Goal: Information Seeking & Learning: Learn about a topic

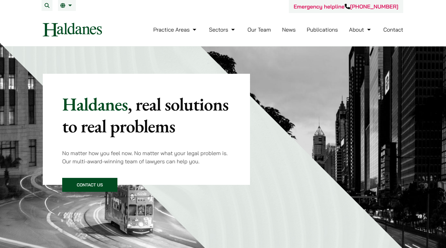
click at [268, 29] on link "Our Team" at bounding box center [258, 29] width 23 height 7
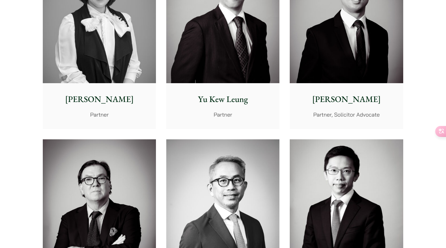
scroll to position [627, 0]
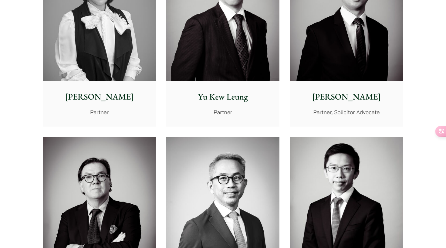
click at [347, 93] on p "[PERSON_NAME]" at bounding box center [345, 96] width 103 height 13
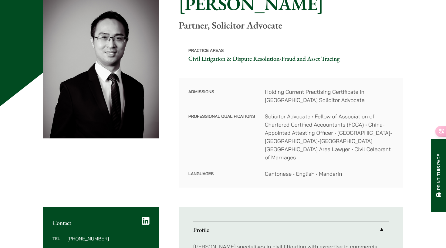
scroll to position [74, 0]
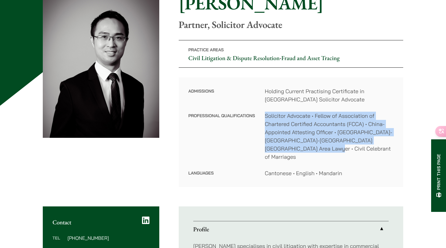
drag, startPoint x: 265, startPoint y: 116, endPoint x: 329, endPoint y: 152, distance: 73.4
click at [329, 152] on dd "Solicitor Advocate • Fellow of Association of Chartered Certified Accountants (…" at bounding box center [329, 136] width 129 height 49
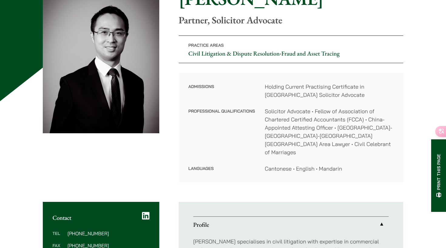
scroll to position [79, 0]
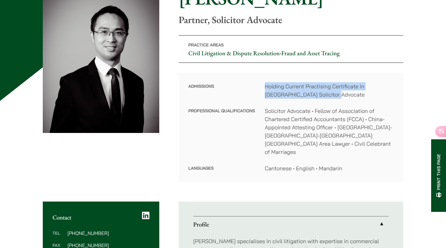
drag, startPoint x: 269, startPoint y: 90, endPoint x: 318, endPoint y: 102, distance: 50.7
click at [318, 102] on dl "Admissions Holding Current Practising Certificate in Hong Kong Solicitor Advoca…" at bounding box center [290, 127] width 205 height 90
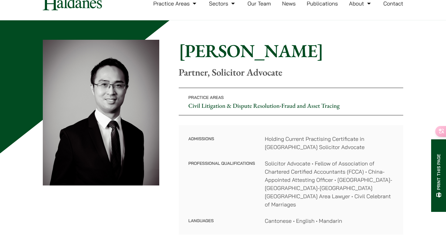
scroll to position [27, 0]
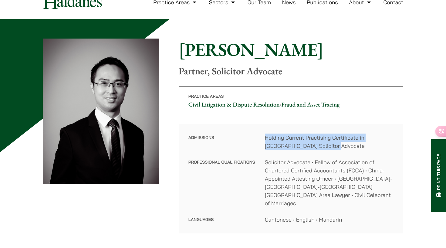
drag, startPoint x: 266, startPoint y: 136, endPoint x: 309, endPoint y: 149, distance: 44.9
click at [309, 149] on dd "Holding Current Practising Certificate in Hong Kong Solicitor Advocate" at bounding box center [329, 141] width 129 height 16
drag, startPoint x: 309, startPoint y: 152, endPoint x: 252, endPoint y: 134, distance: 58.8
click at [252, 134] on dl "Admissions Holding Current Practising Certificate in Hong Kong Solicitor Advoca…" at bounding box center [290, 178] width 205 height 90
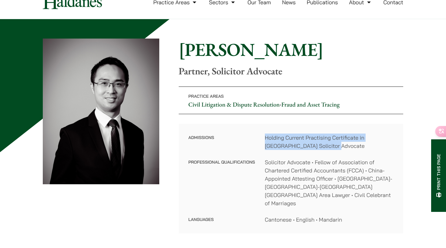
click at [252, 134] on dt "Admissions" at bounding box center [221, 145] width 67 height 25
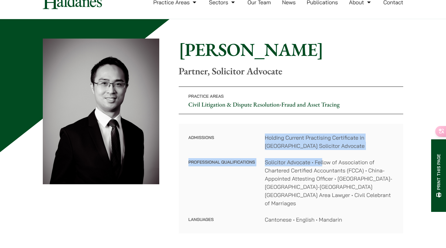
drag, startPoint x: 264, startPoint y: 136, endPoint x: 323, endPoint y: 160, distance: 63.2
click at [323, 160] on dl "Admissions Holding Current Practising Certificate in Hong Kong Solicitor Advoca…" at bounding box center [290, 178] width 205 height 90
click at [322, 160] on dd "Solicitor Advocate • Fellow of Association of Chartered Certified Accountants (…" at bounding box center [329, 182] width 129 height 49
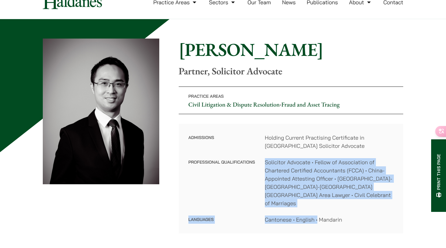
drag, startPoint x: 263, startPoint y: 162, endPoint x: 326, endPoint y: 205, distance: 75.9
click at [326, 205] on dl "Admissions Holding Current Practising Certificate in Hong Kong Solicitor Advoca…" at bounding box center [290, 178] width 205 height 90
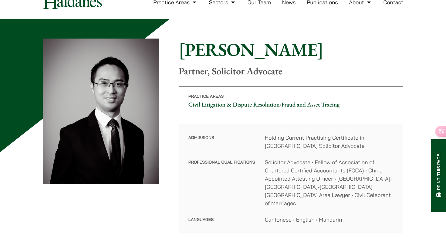
click at [326, 205] on dl "Admissions Holding Current Practising Certificate in Hong Kong Solicitor Advoca…" at bounding box center [290, 178] width 205 height 90
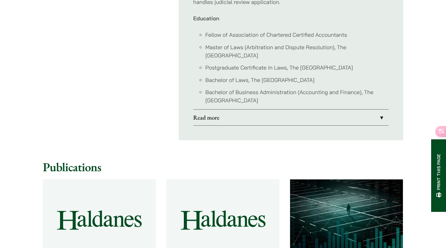
scroll to position [393, 0]
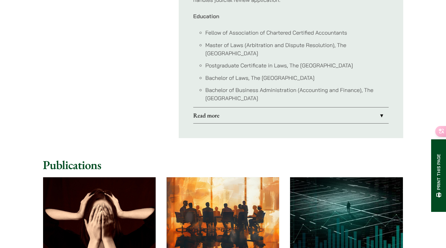
click at [265, 86] on li "Bachelor of Business Administration (Accounting and Finance), The University of…" at bounding box center [296, 94] width 183 height 16
click at [246, 110] on link "Read more" at bounding box center [290, 115] width 195 height 16
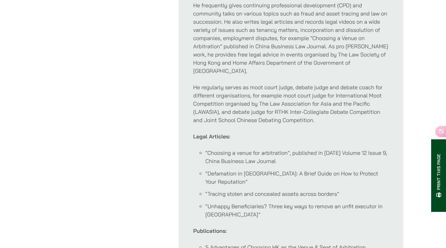
scroll to position [1340, 0]
